Goal: Task Accomplishment & Management: Complete application form

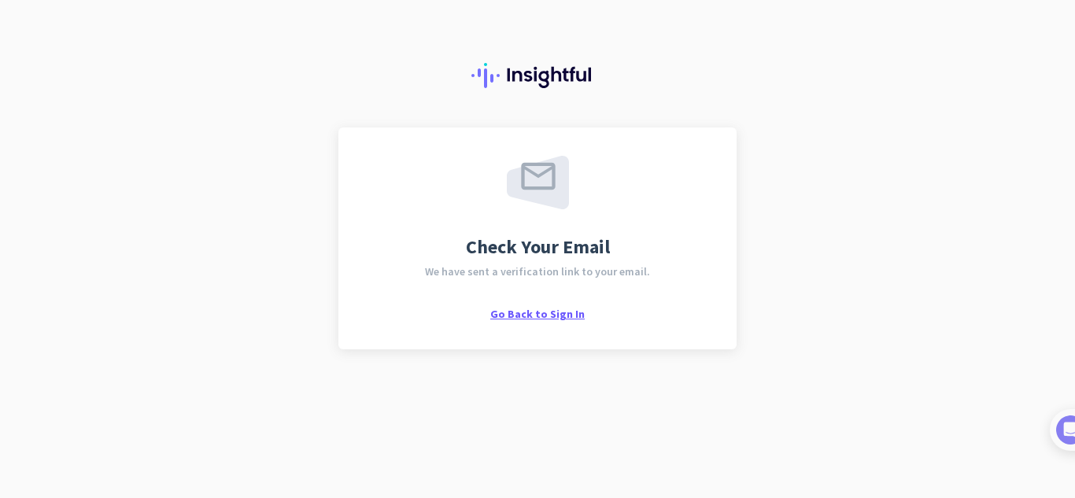
click at [553, 311] on span "Go Back to Sign In" at bounding box center [537, 314] width 94 height 14
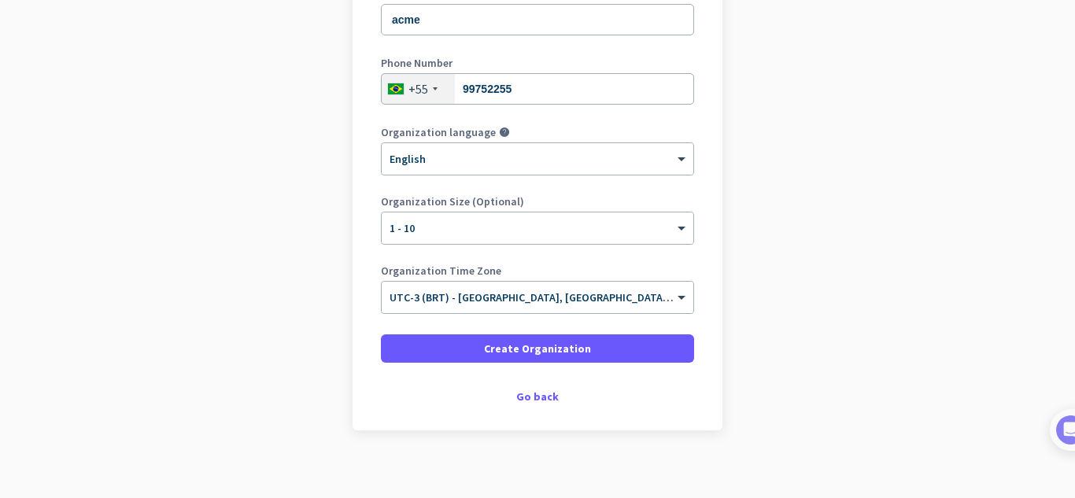
scroll to position [264, 0]
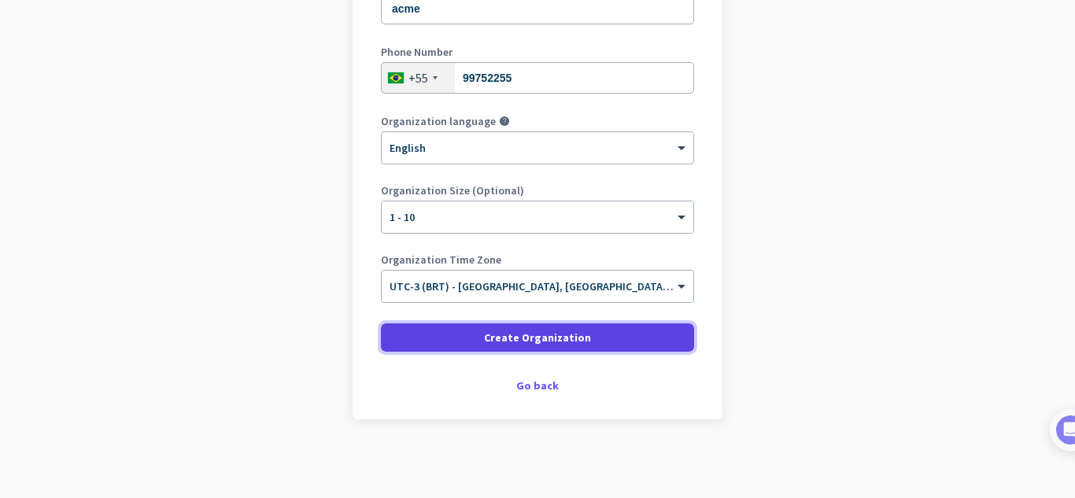
click at [553, 343] on span "Create Organization" at bounding box center [537, 338] width 107 height 16
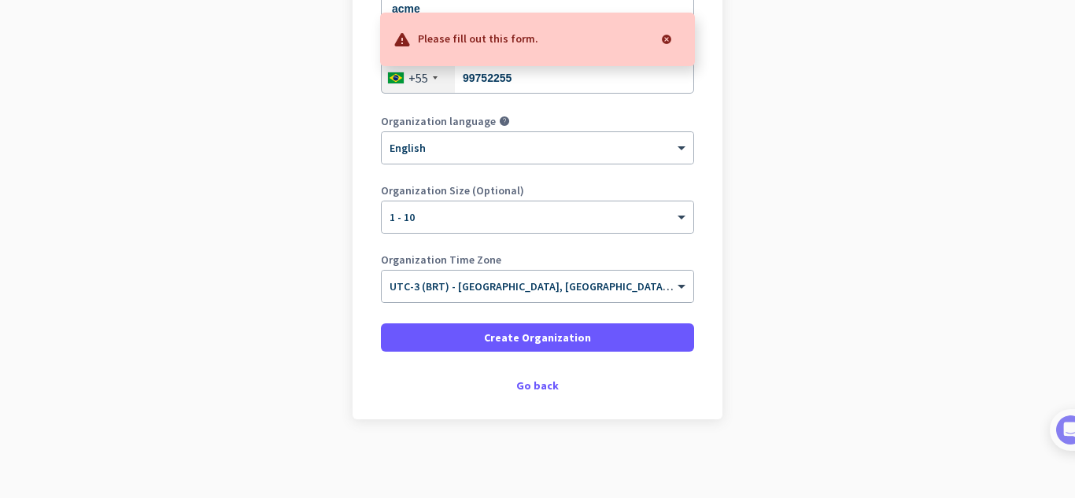
click at [673, 38] on div at bounding box center [666, 39] width 31 height 31
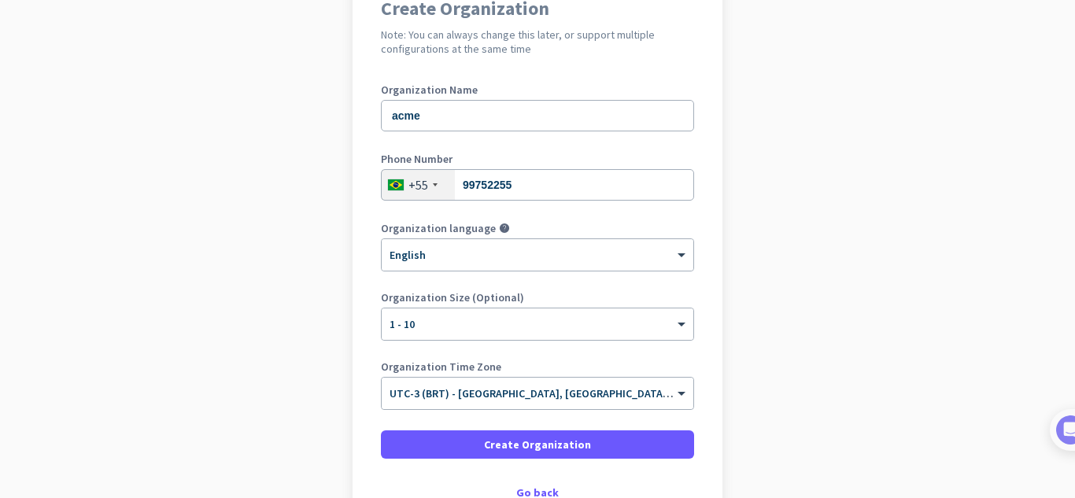
scroll to position [185, 0]
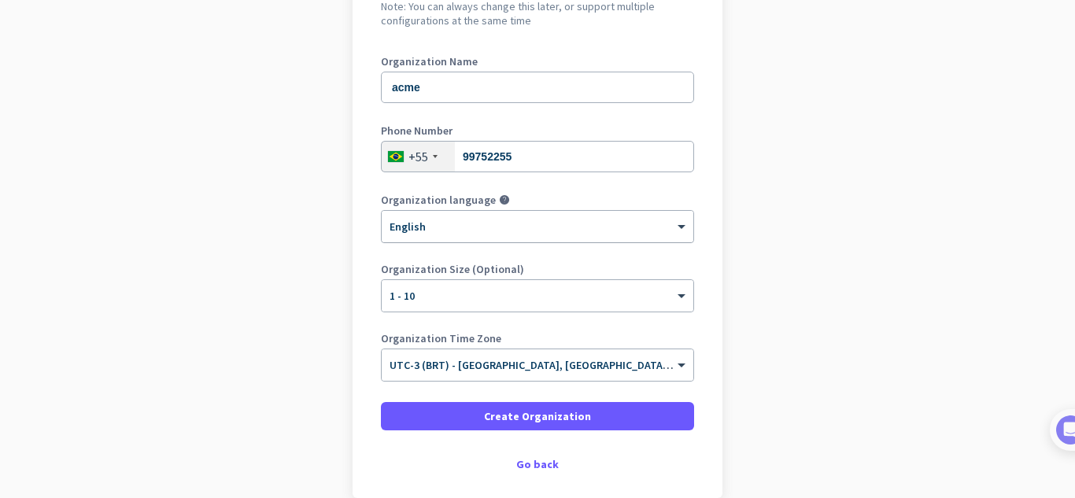
click at [570, 228] on div "× English" at bounding box center [528, 226] width 292 height 13
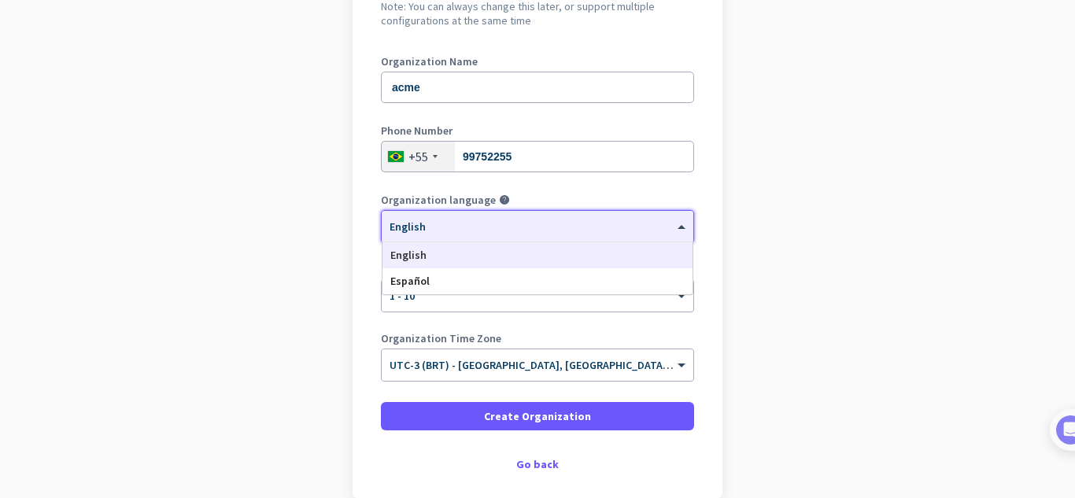
click at [570, 228] on div "× English" at bounding box center [528, 226] width 292 height 13
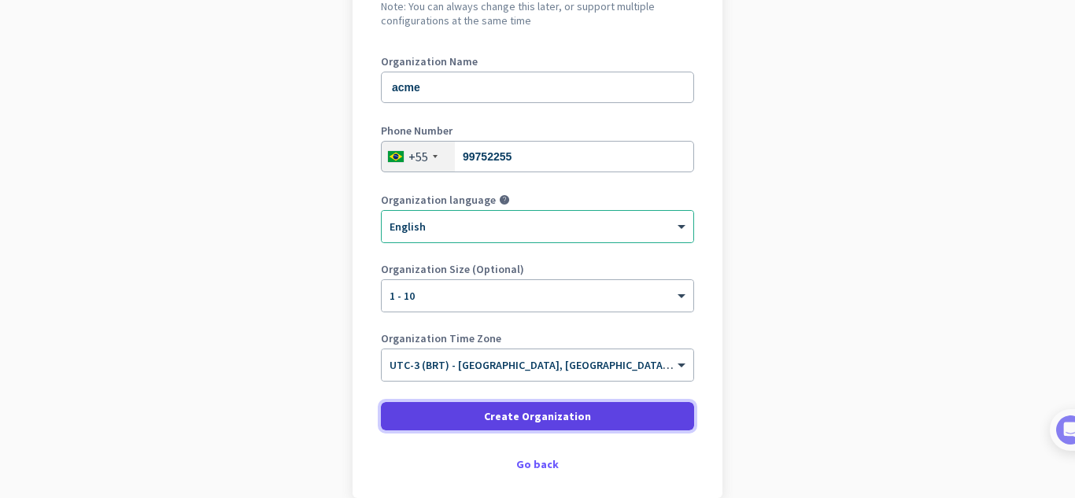
click at [571, 414] on span "Create Organization" at bounding box center [537, 416] width 107 height 16
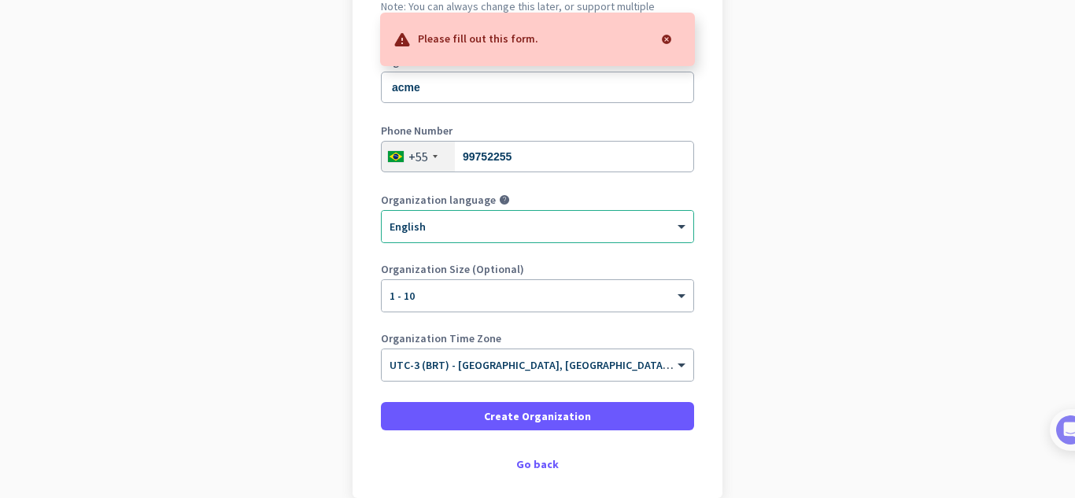
click at [675, 41] on div at bounding box center [666, 39] width 31 height 31
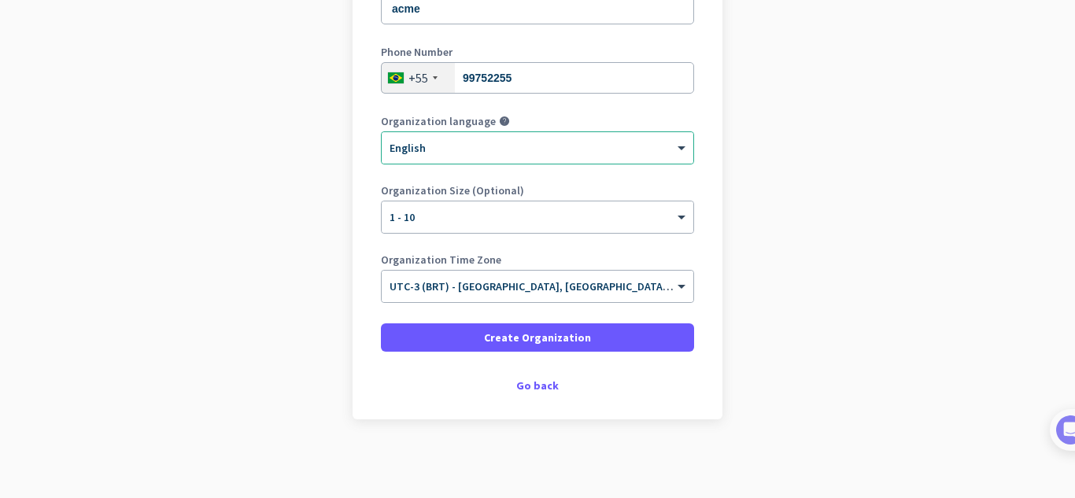
scroll to position [0, 0]
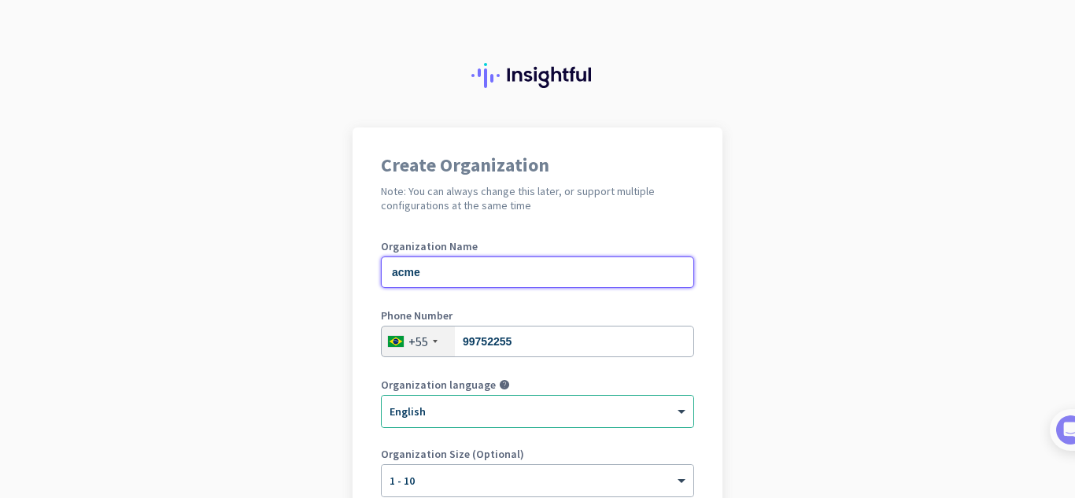
click at [482, 268] on input "acme" at bounding box center [537, 272] width 313 height 31
click at [402, 276] on input "acme ltda" at bounding box center [537, 272] width 313 height 31
type input "Acme ltda"
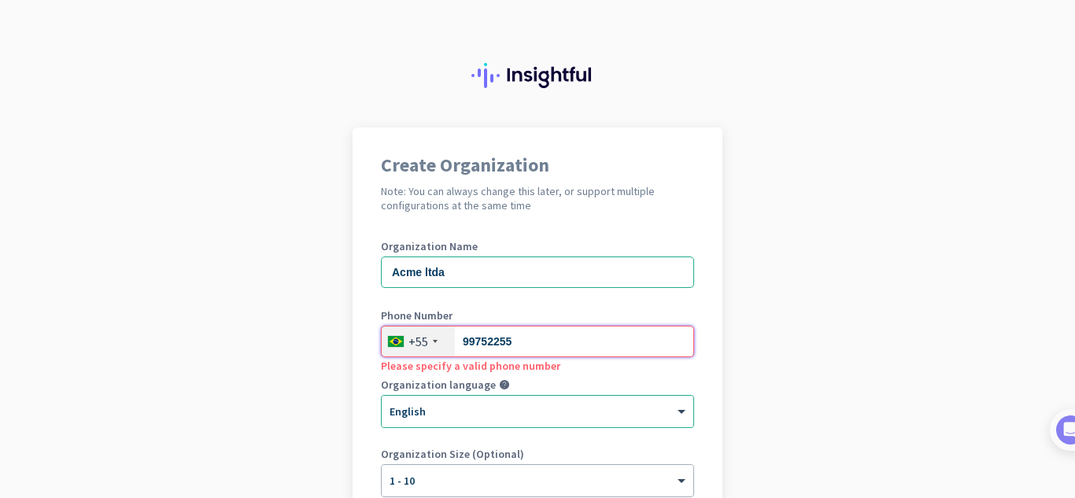
click at [545, 348] on input "99752255" at bounding box center [537, 341] width 313 height 31
click at [546, 348] on input "99752255" at bounding box center [537, 341] width 313 height 31
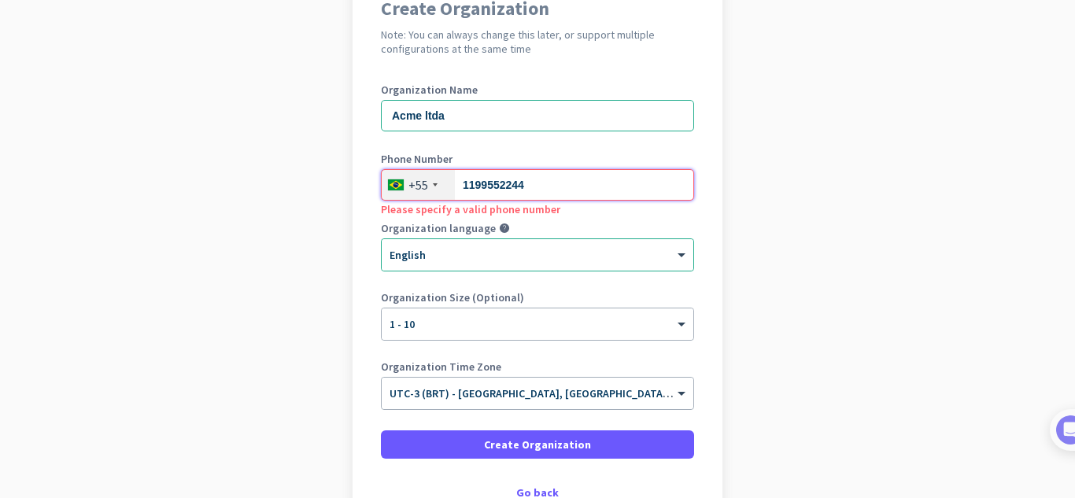
scroll to position [157, 0]
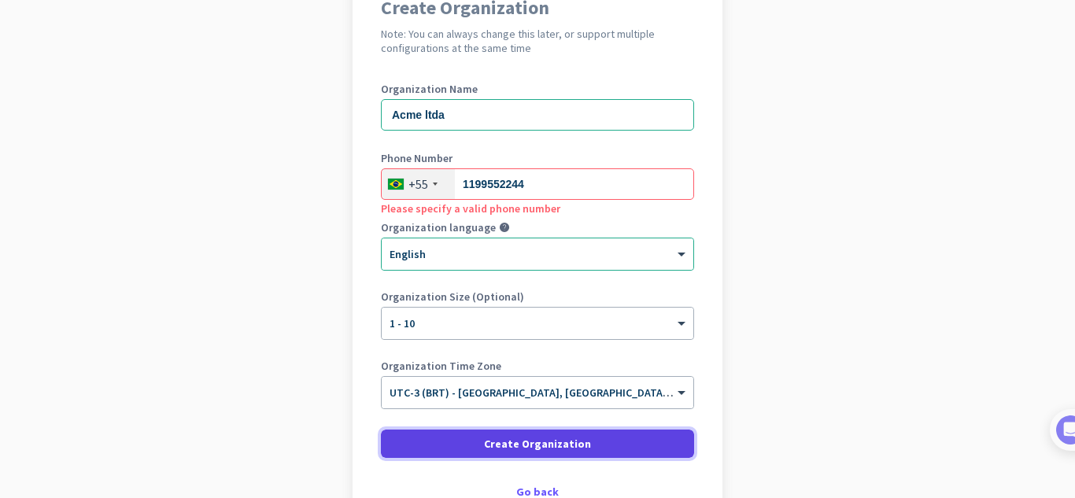
click at [519, 437] on span "Create Organization" at bounding box center [537, 444] width 107 height 16
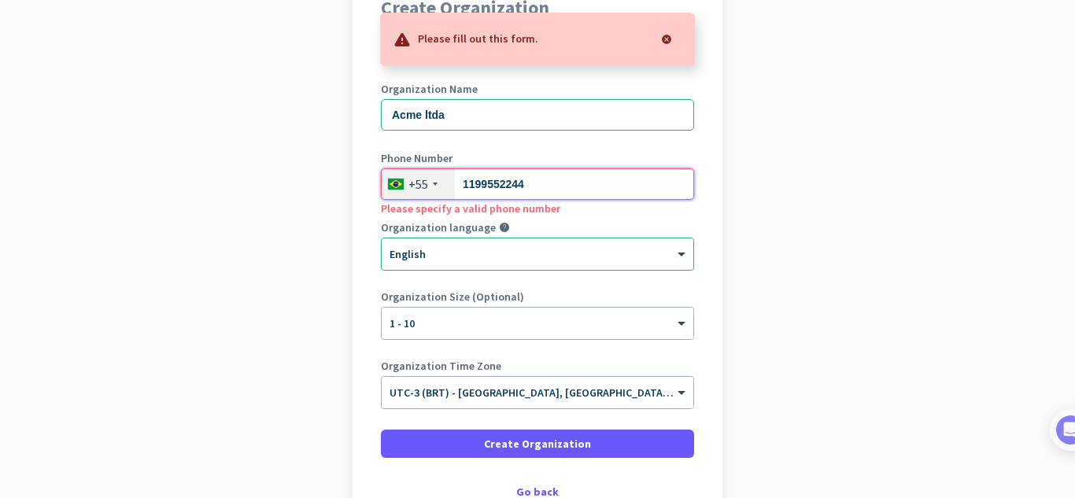
click at [544, 183] on input "1199552244" at bounding box center [537, 183] width 313 height 31
click at [486, 182] on input "1199552244" at bounding box center [537, 183] width 313 height 31
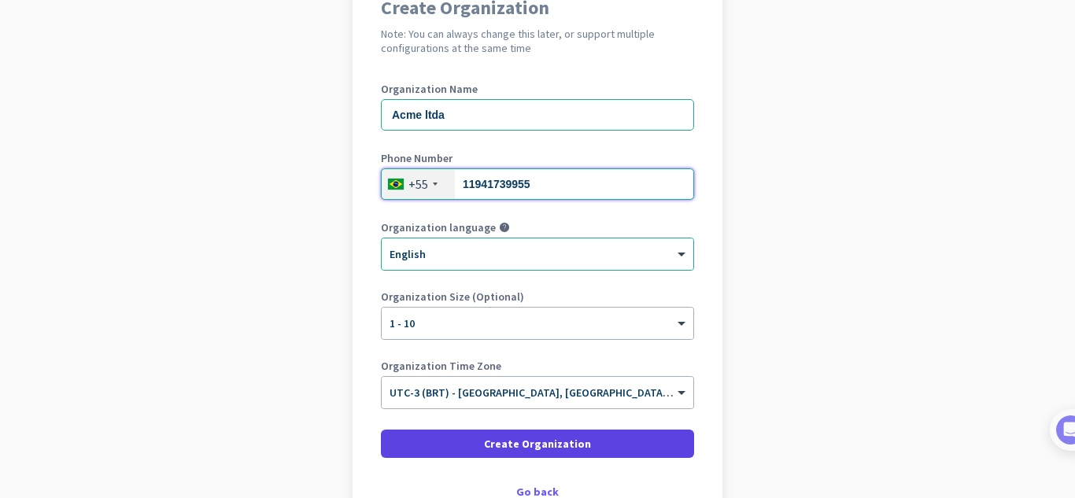
type input "11941739955"
click at [530, 449] on span "Create Organization" at bounding box center [537, 444] width 107 height 16
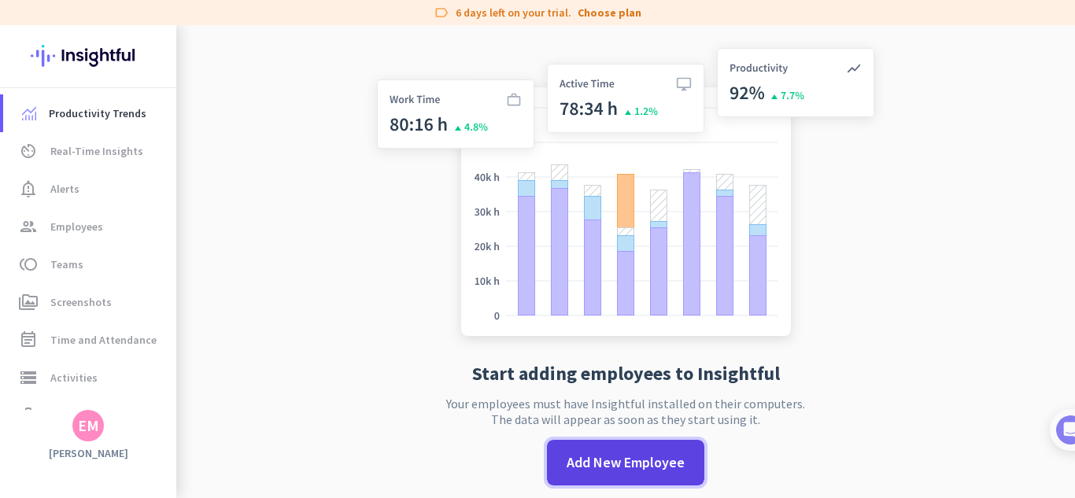
click at [629, 460] on span "Add New Employee" at bounding box center [626, 463] width 118 height 20
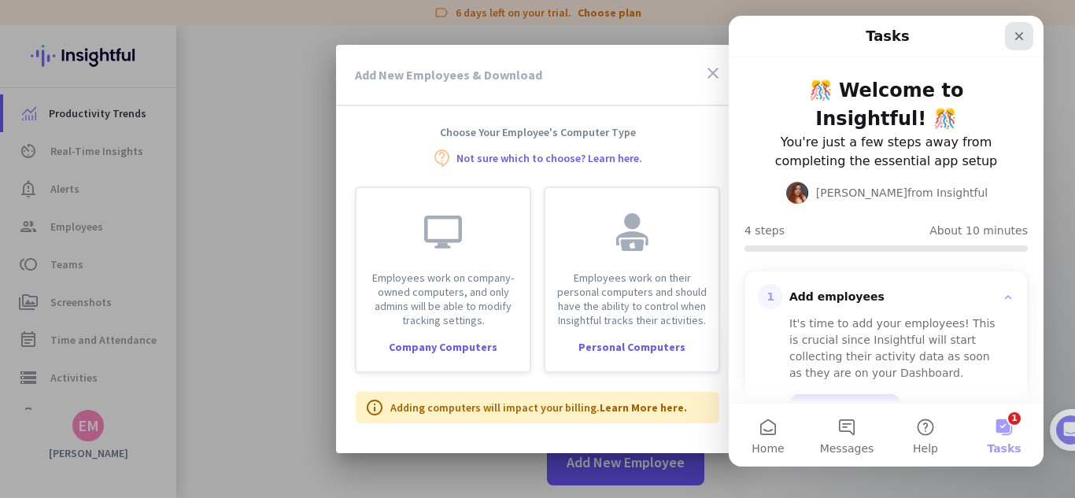
click at [1018, 40] on icon "Close" at bounding box center [1019, 36] width 13 height 13
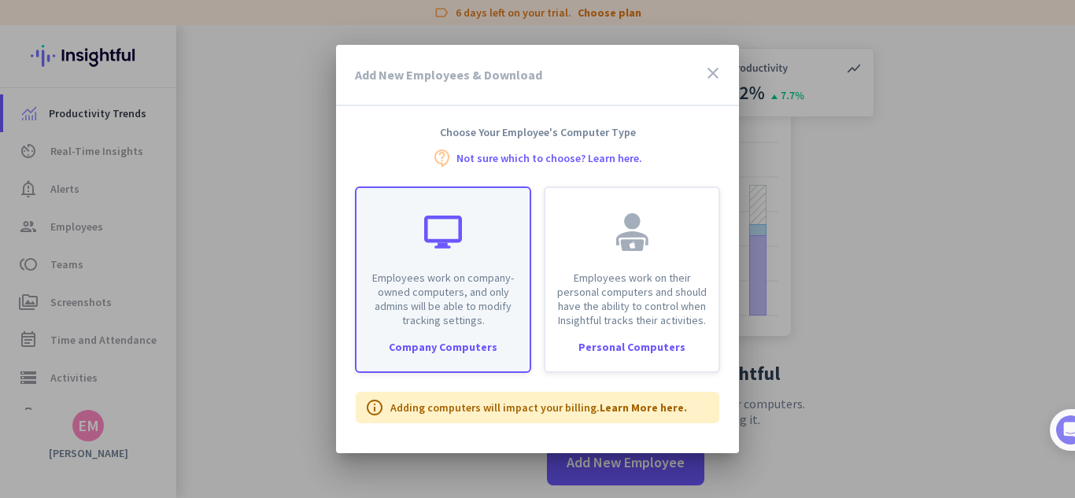
click at [486, 259] on div "Employees work on company-owned computers, and only admins will be able to modi…" at bounding box center [443, 257] width 173 height 139
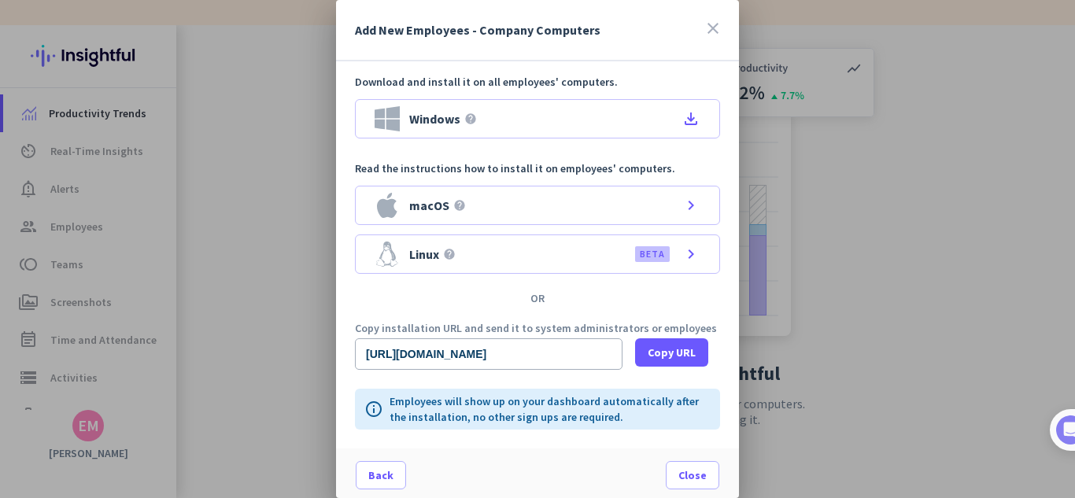
scroll to position [4, 0]
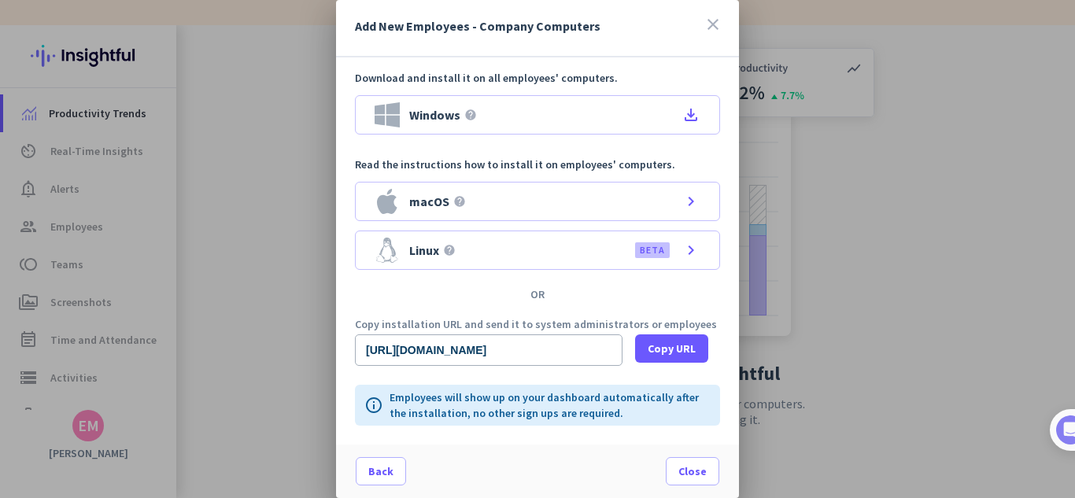
click at [704, 32] on icon "close" at bounding box center [713, 24] width 19 height 19
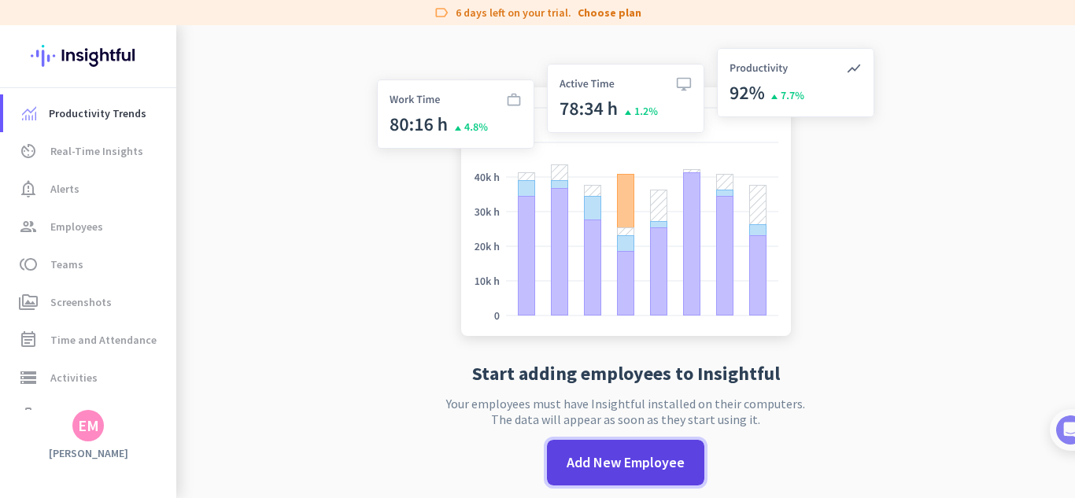
click at [662, 472] on span "Add New Employee" at bounding box center [626, 463] width 118 height 20
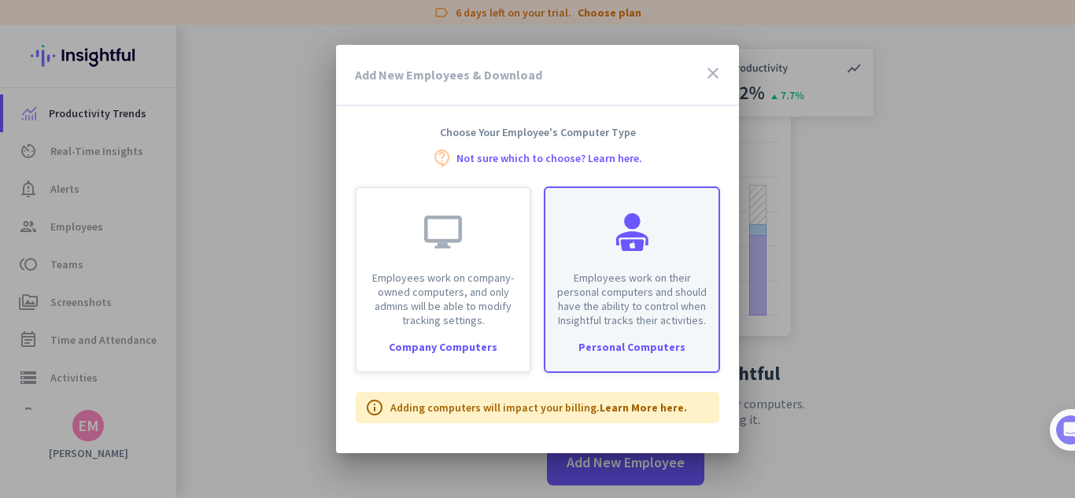
click at [660, 258] on div "Employees work on their personal computers and should have the ability to contr…" at bounding box center [631, 257] width 173 height 139
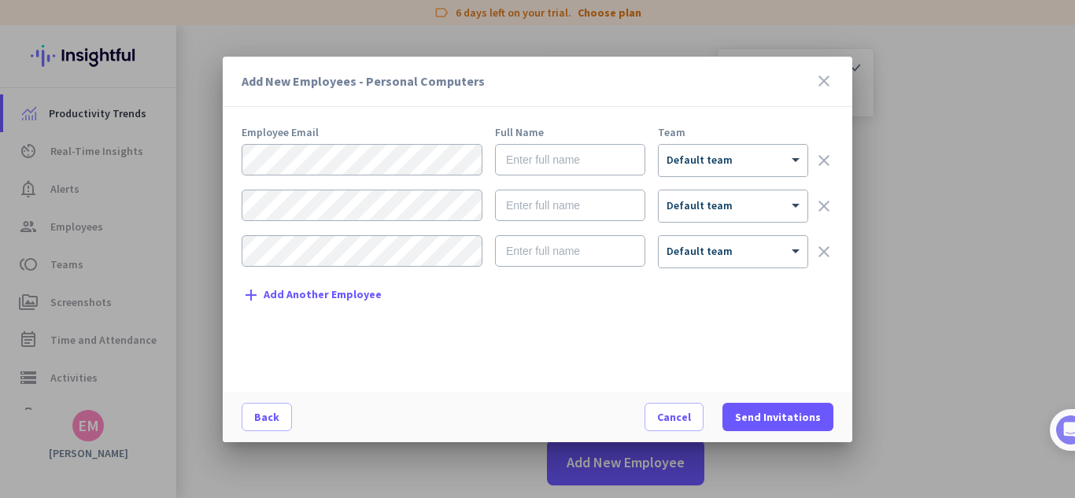
click at [823, 72] on icon "close" at bounding box center [824, 81] width 19 height 19
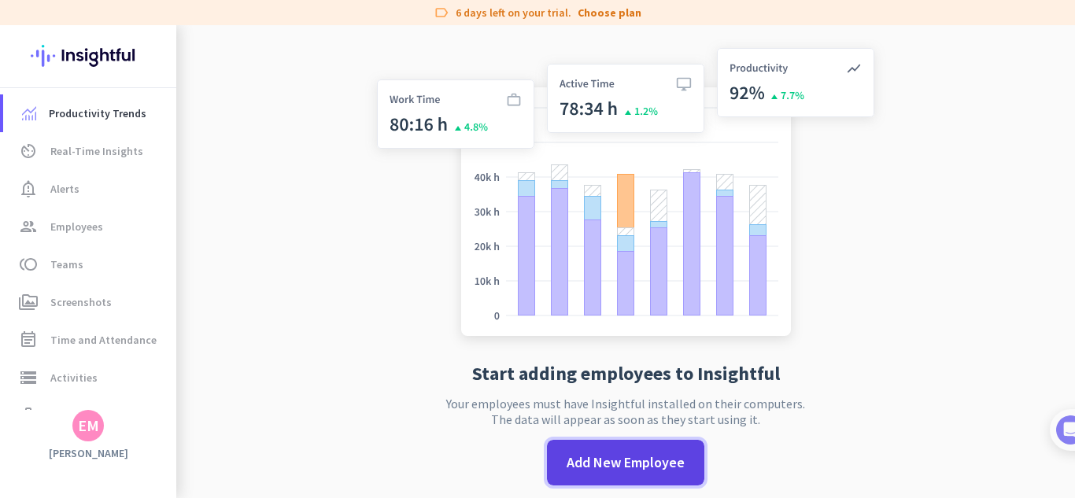
click at [615, 473] on span at bounding box center [625, 463] width 157 height 38
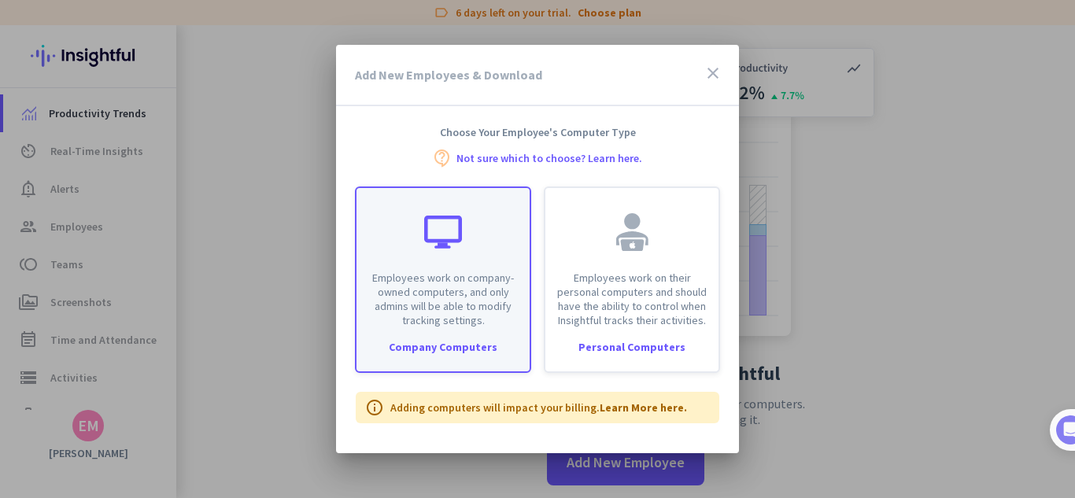
click at [464, 235] on div "Employees work on company-owned computers, and only admins will be able to modi…" at bounding box center [443, 257] width 173 height 139
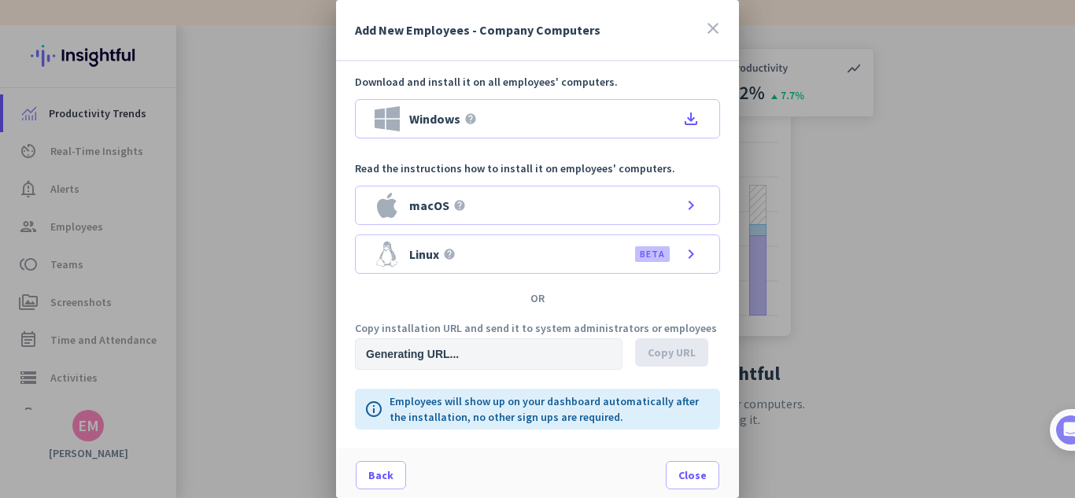
type input "[URL][DOMAIN_NAME]"
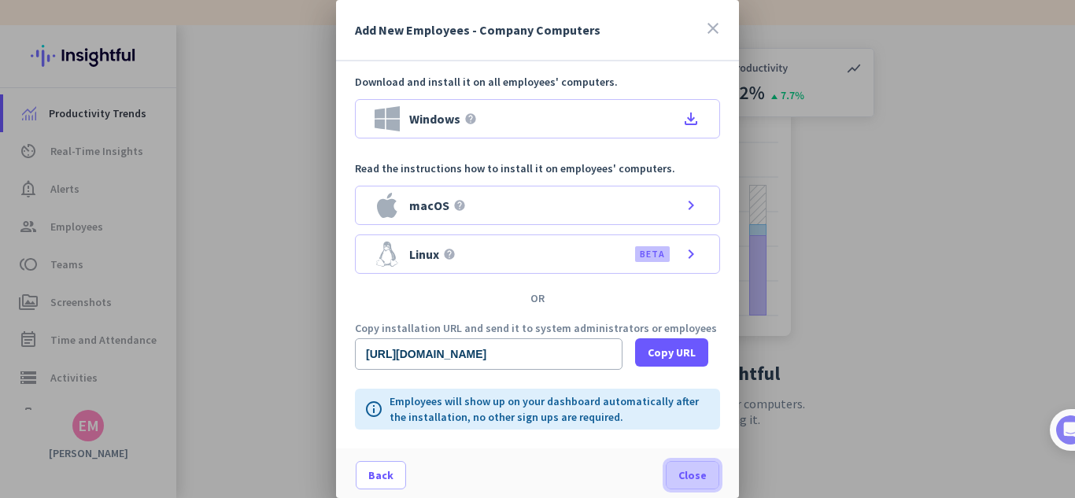
click at [681, 479] on span "Close" at bounding box center [692, 476] width 28 height 16
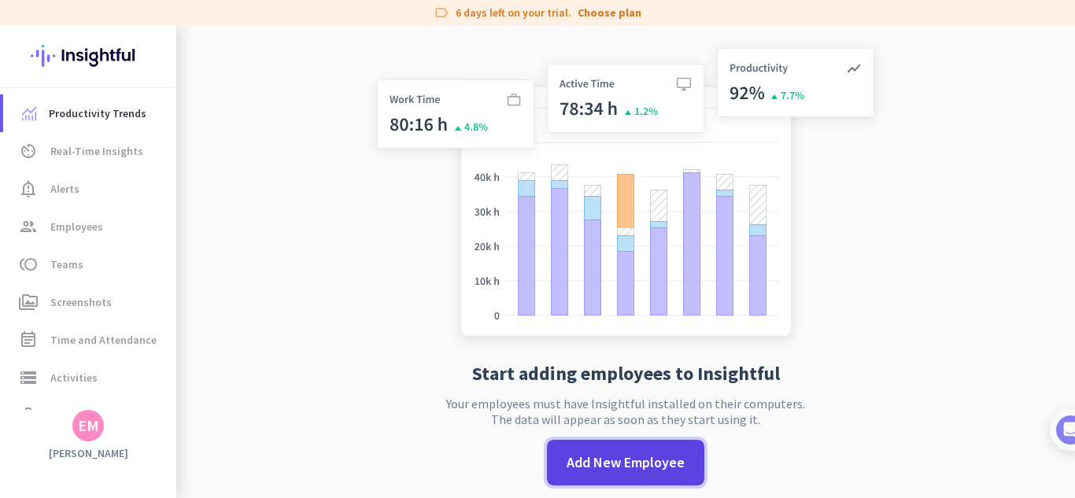
click at [658, 471] on span "Add New Employee" at bounding box center [626, 463] width 118 height 20
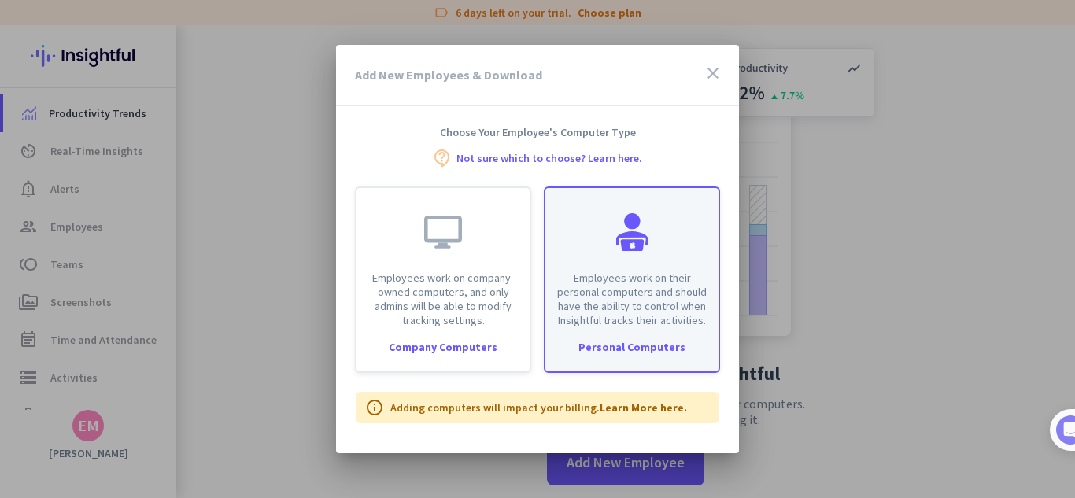
click at [682, 308] on p "Employees work on their personal computers and should have the ability to contr…" at bounding box center [632, 299] width 154 height 57
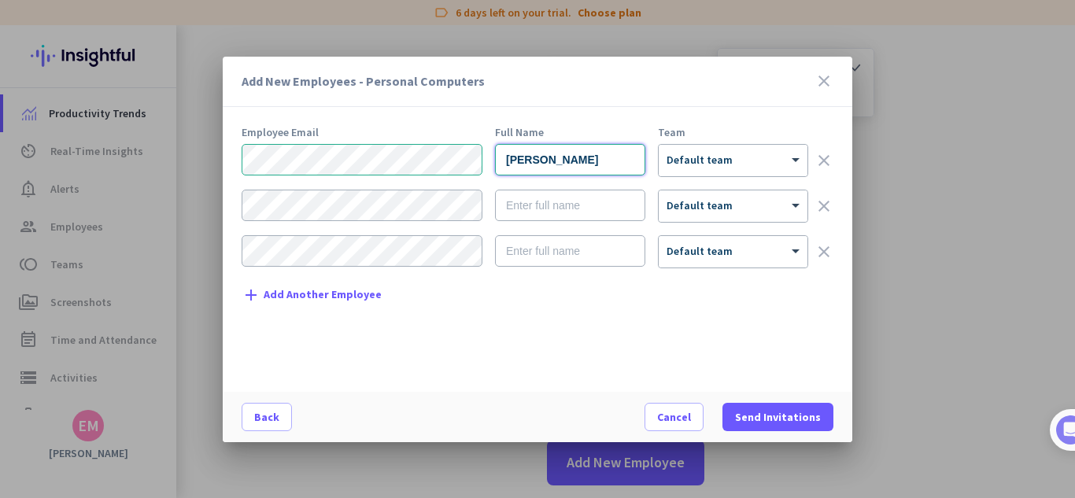
type input "[PERSON_NAME]"
click at [727, 157] on div at bounding box center [733, 155] width 149 height 13
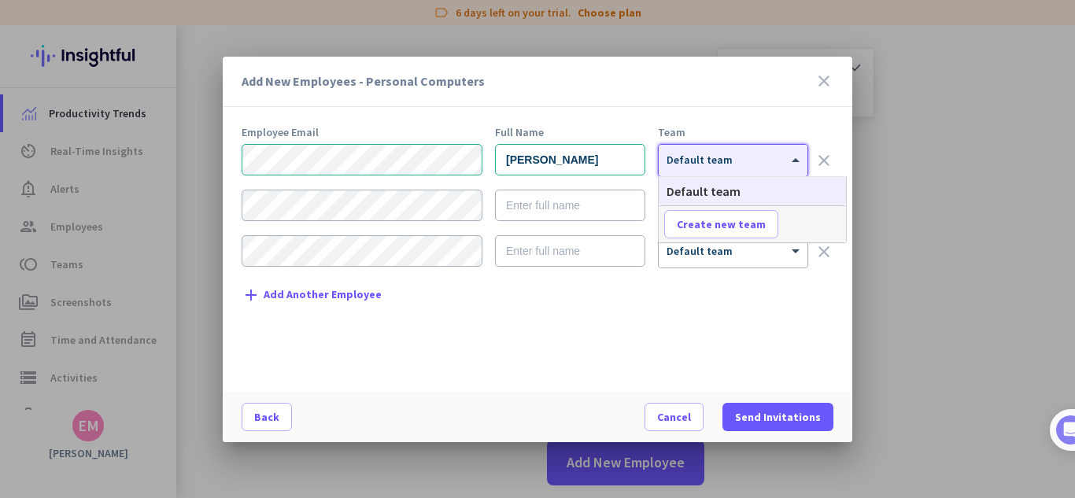
click at [745, 150] on div at bounding box center [733, 155] width 149 height 13
click at [726, 226] on span "Create new team" at bounding box center [721, 224] width 89 height 16
click at [725, 232] on input "text" at bounding box center [722, 224] width 116 height 28
type input "Instrumentadores"
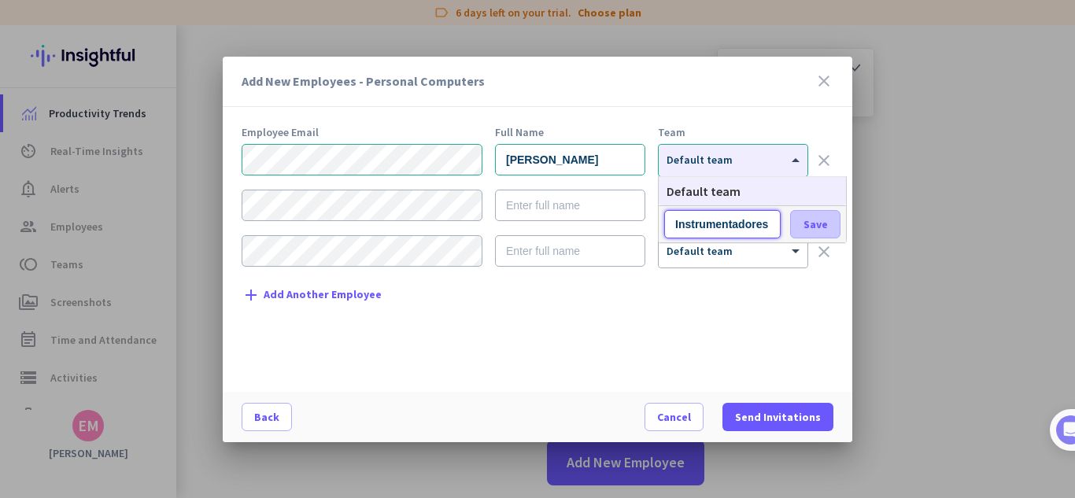
click at [815, 224] on span "Save" at bounding box center [816, 224] width 24 height 14
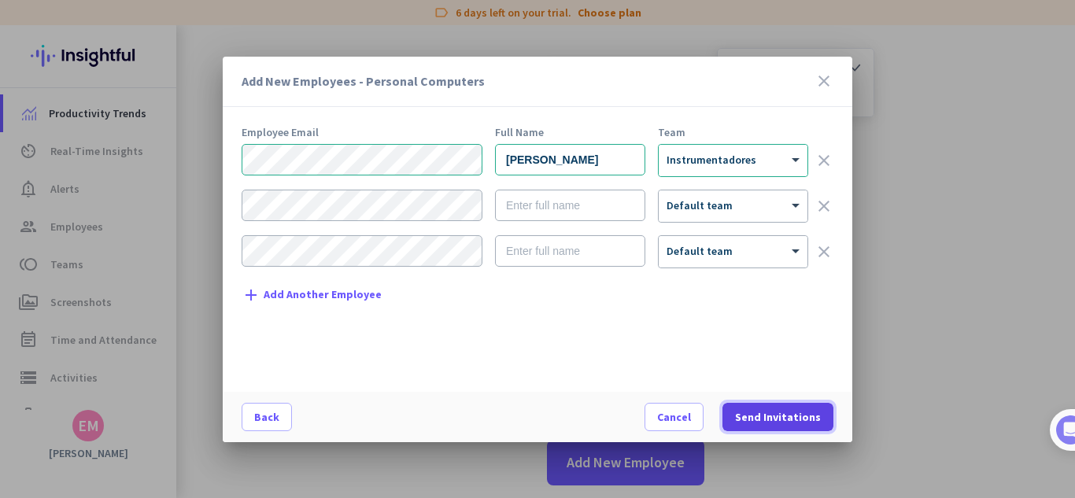
click at [802, 415] on span "Send Invitations" at bounding box center [778, 417] width 86 height 16
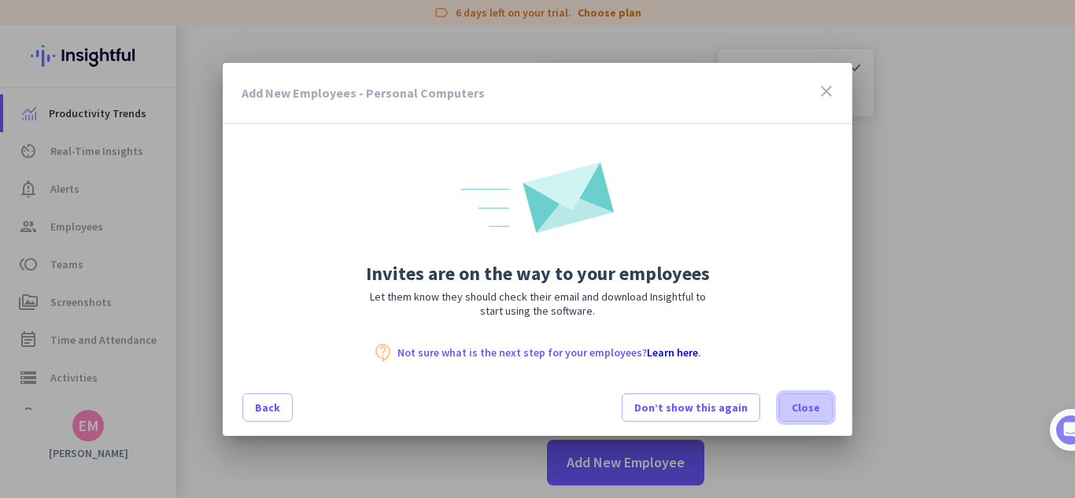
click at [815, 416] on span at bounding box center [806, 408] width 52 height 38
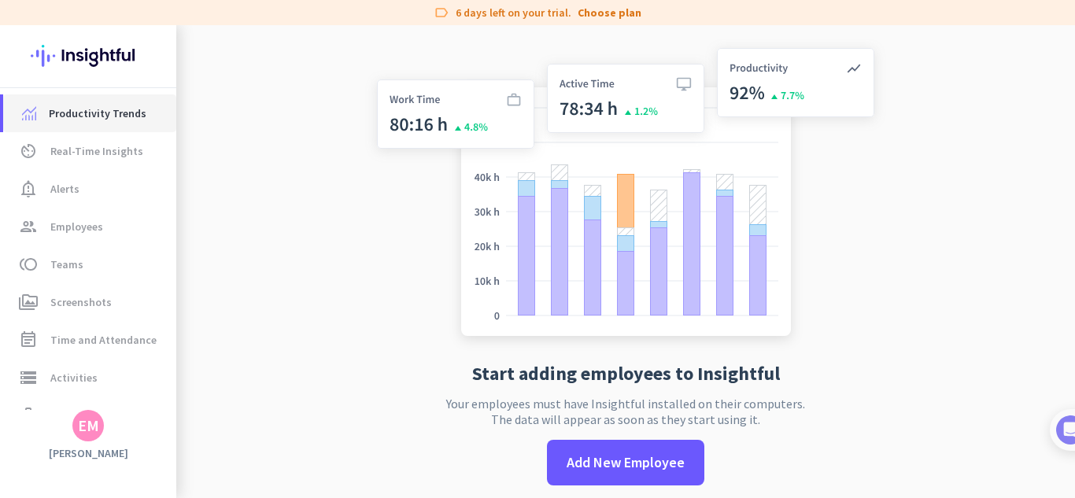
click at [106, 113] on span "Productivity Trends" at bounding box center [98, 113] width 98 height 19
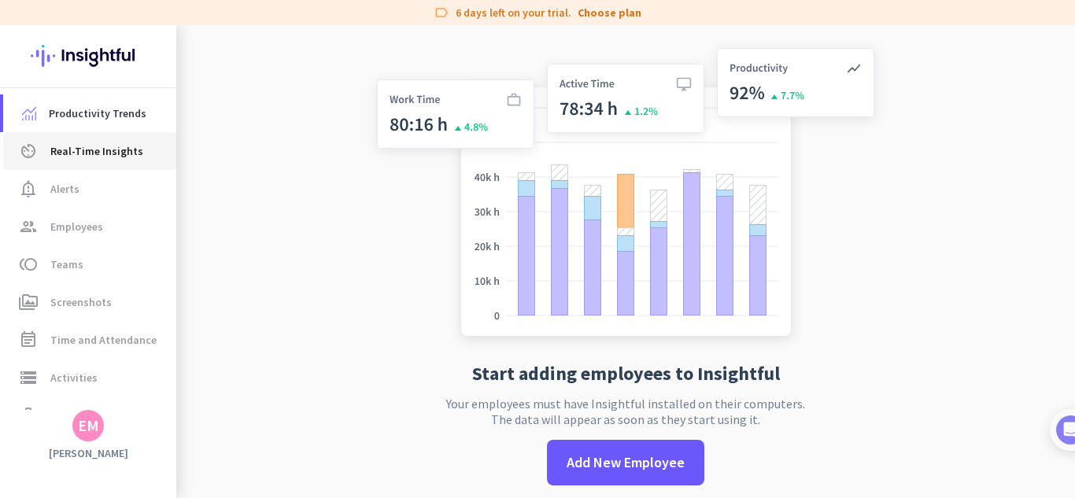
click at [105, 149] on span "Real-Time Insights" at bounding box center [96, 151] width 93 height 19
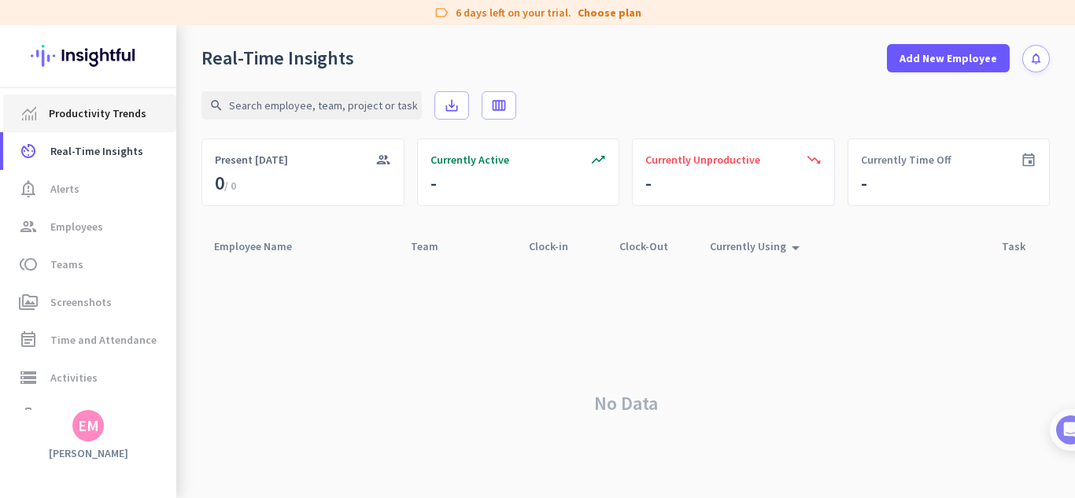
click at [98, 102] on link "Productivity Trends" at bounding box center [89, 113] width 173 height 38
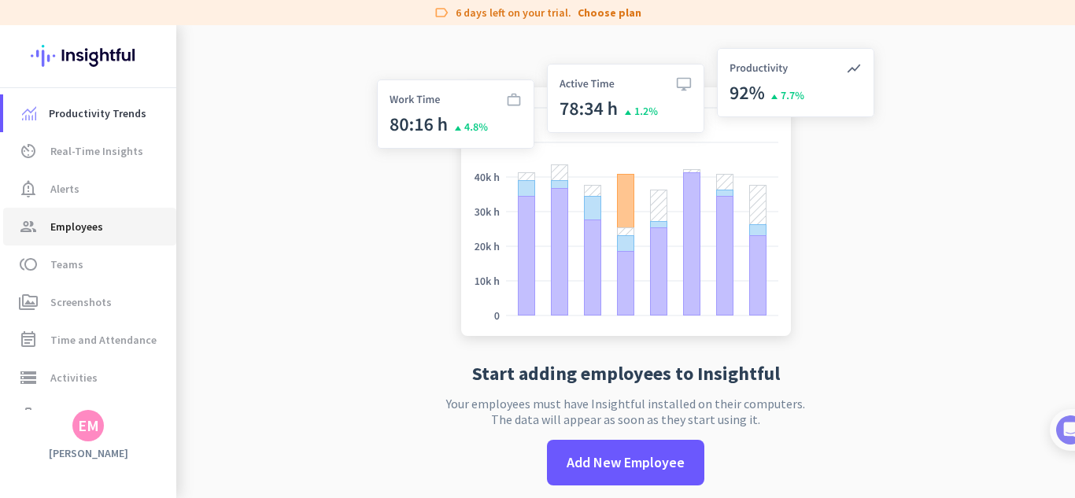
click at [93, 224] on span "Employees" at bounding box center [76, 226] width 53 height 19
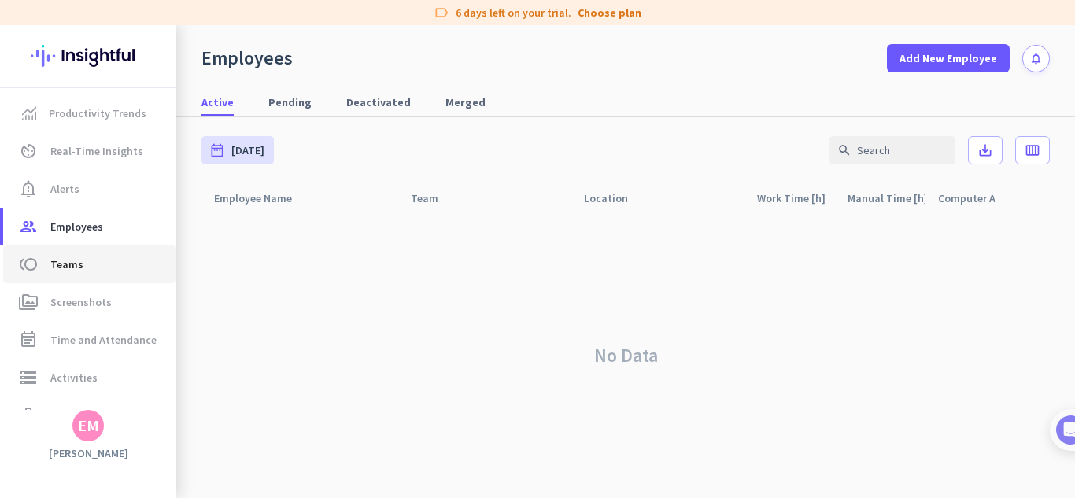
click at [91, 262] on span "toll Teams" at bounding box center [90, 264] width 148 height 19
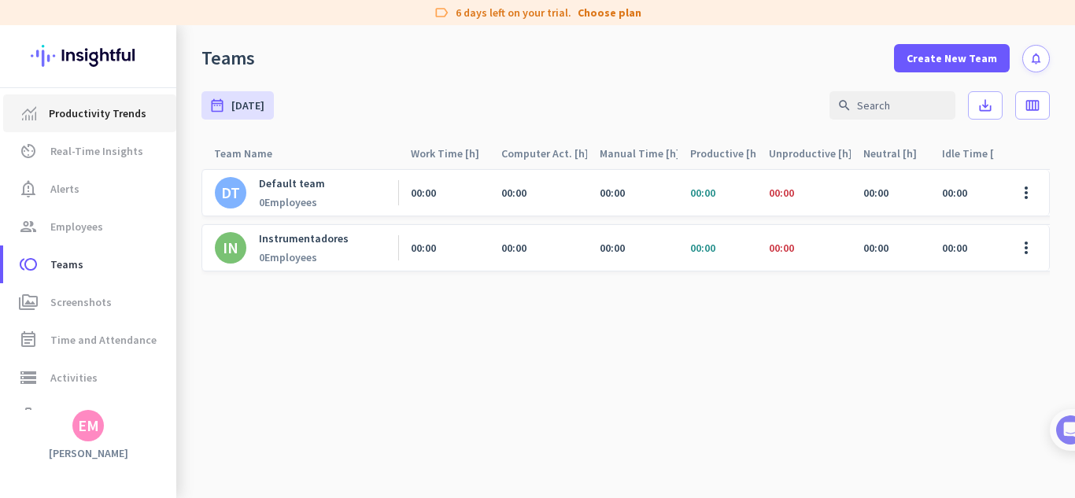
click at [121, 109] on span "Productivity Trends" at bounding box center [98, 113] width 98 height 19
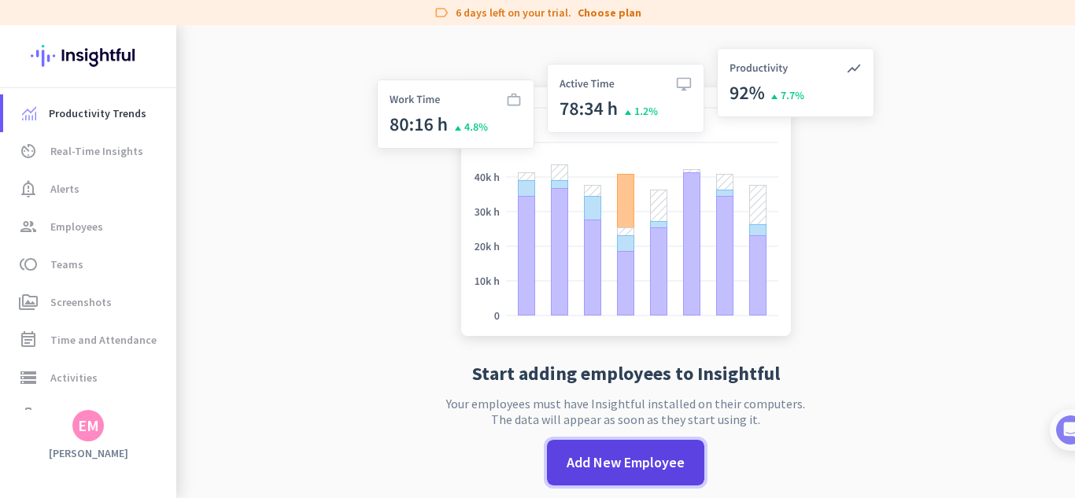
click at [593, 475] on span at bounding box center [625, 463] width 157 height 38
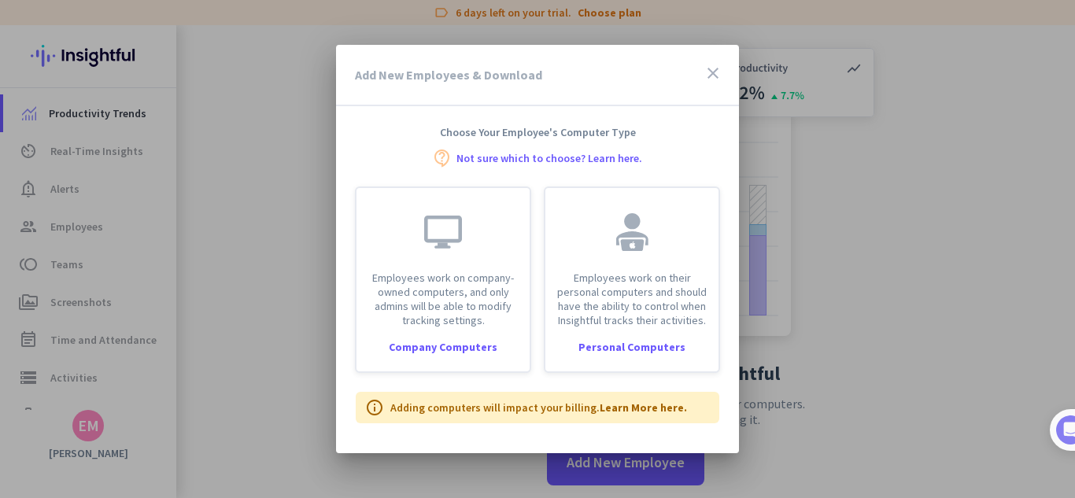
click at [713, 76] on icon "close" at bounding box center [713, 73] width 19 height 19
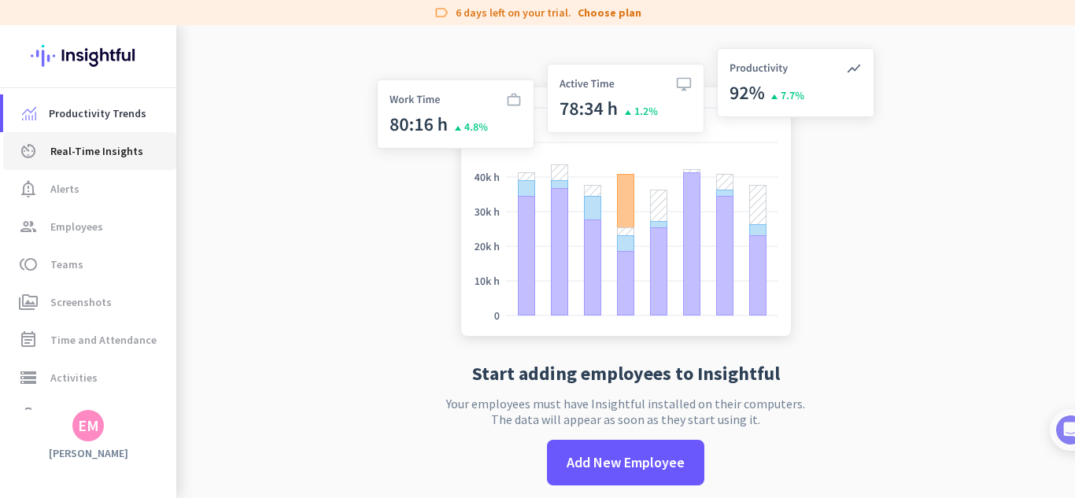
click at [111, 151] on span "Real-Time Insights" at bounding box center [96, 151] width 93 height 19
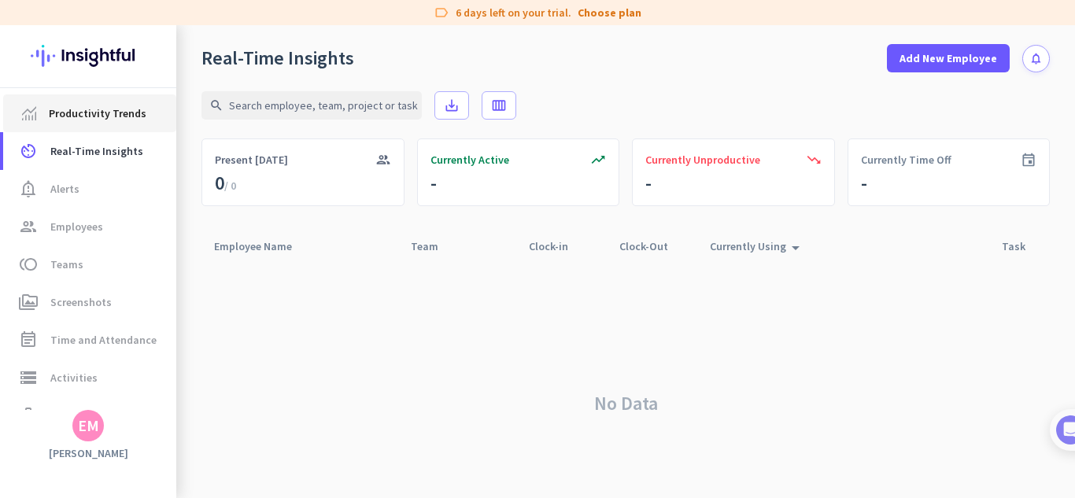
click at [78, 120] on span "Productivity Trends" at bounding box center [98, 113] width 98 height 19
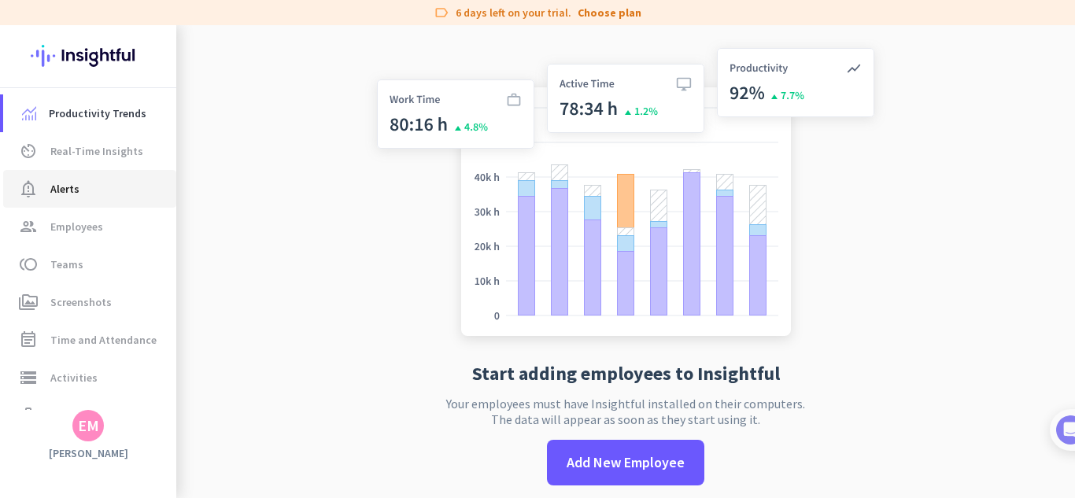
click at [85, 203] on link "notification_important Alerts" at bounding box center [89, 189] width 173 height 38
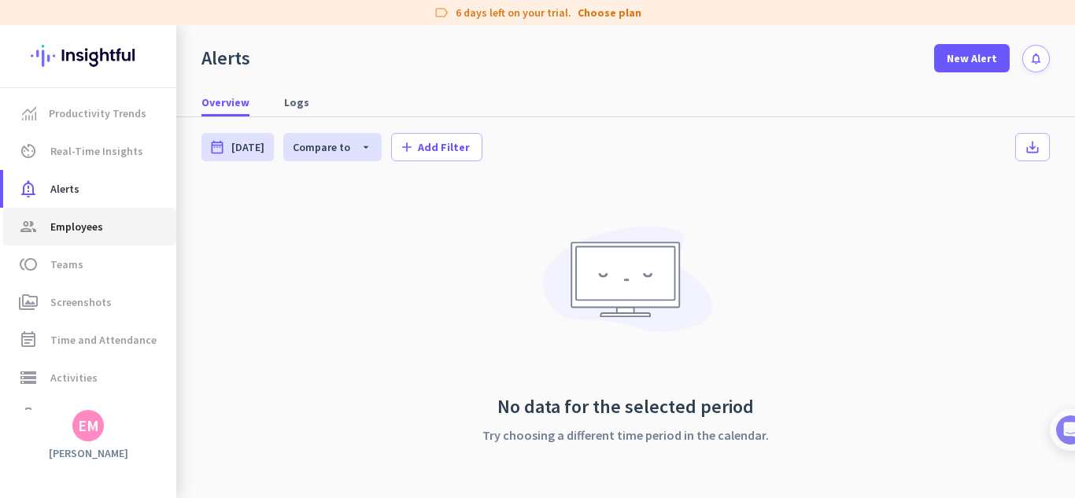
click at [83, 228] on span "Employees" at bounding box center [76, 226] width 53 height 19
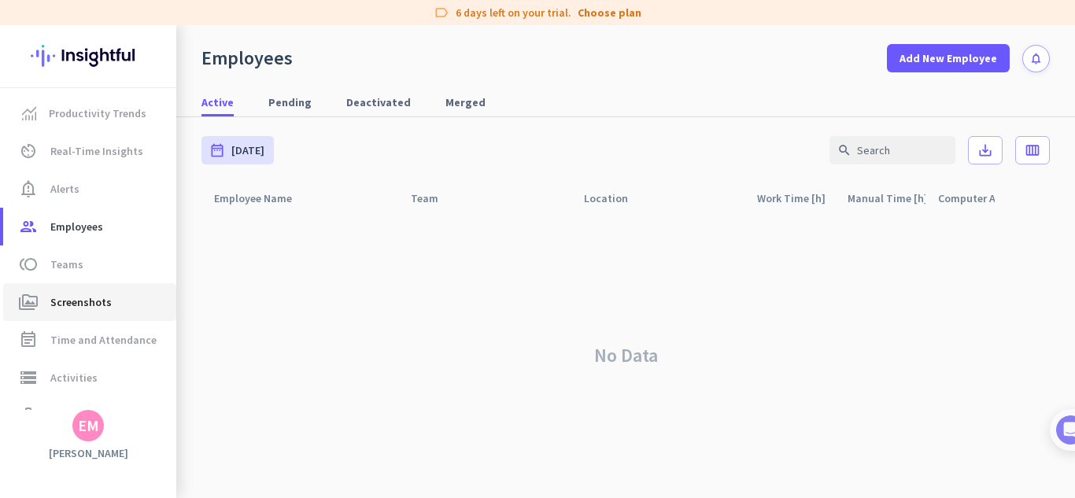
click at [79, 296] on span "Screenshots" at bounding box center [80, 302] width 61 height 19
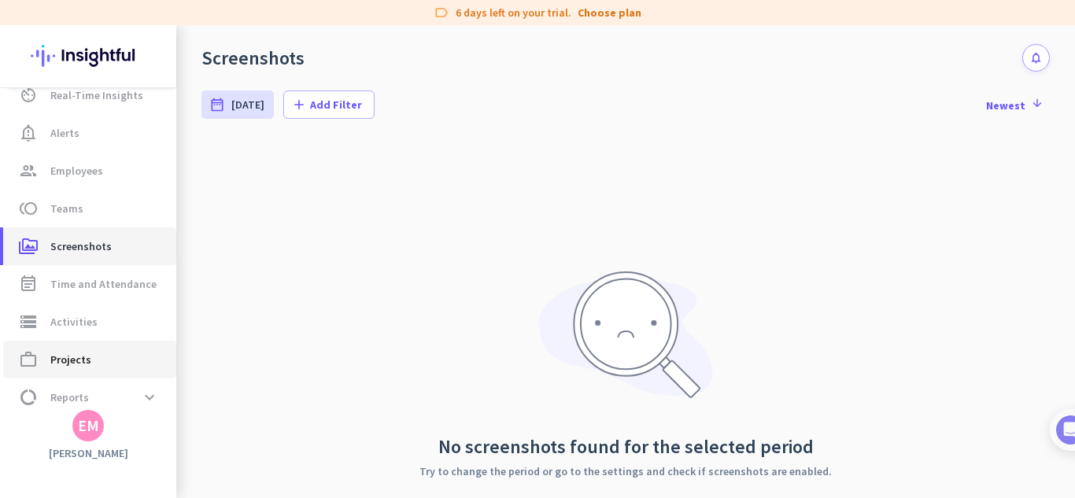
scroll to position [106, 0]
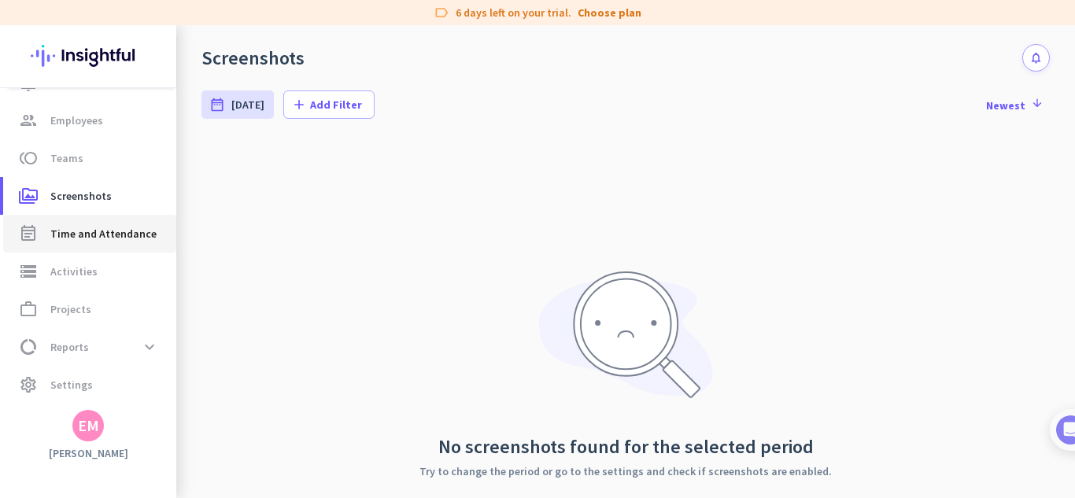
click at [88, 235] on span "Time and Attendance" at bounding box center [103, 233] width 106 height 19
